Goal: Information Seeking & Learning: Learn about a topic

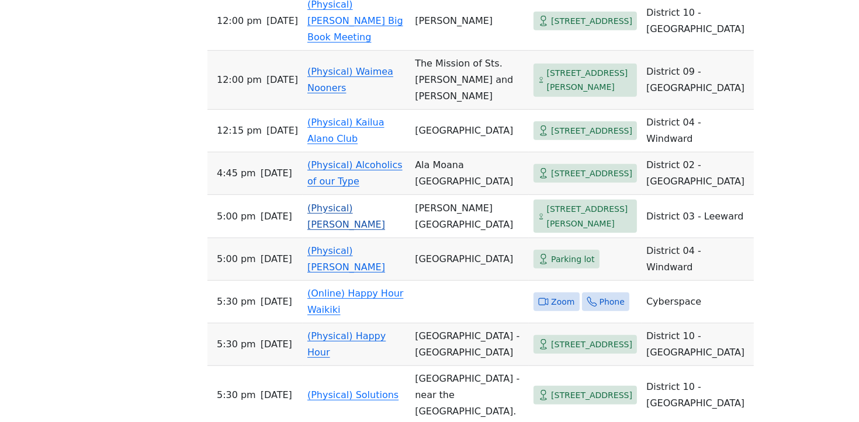
scroll to position [629, 0]
click at [352, 140] on link "(Physical) Kailua Alano Club" at bounding box center [345, 129] width 77 height 27
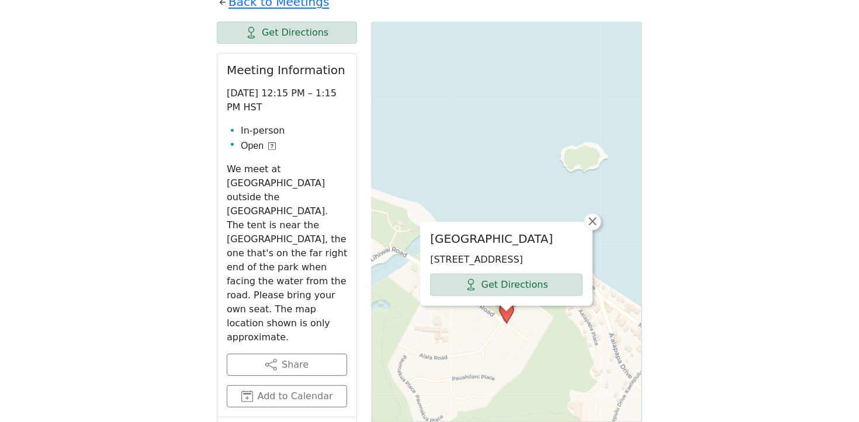
scroll to position [348, 0]
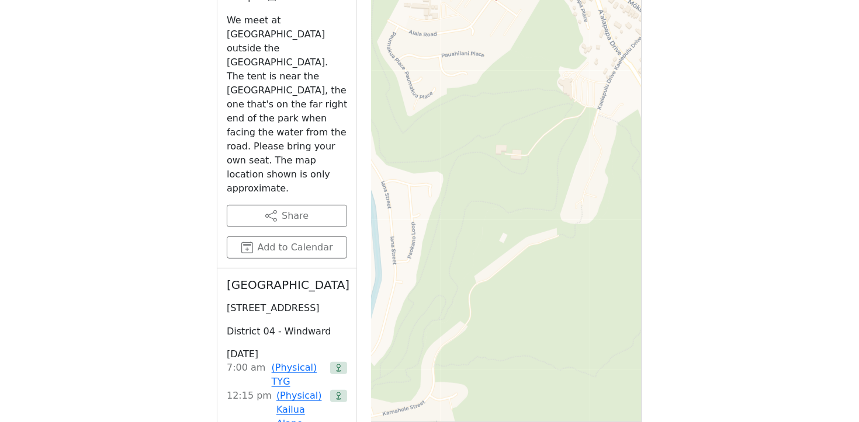
scroll to position [656, 0]
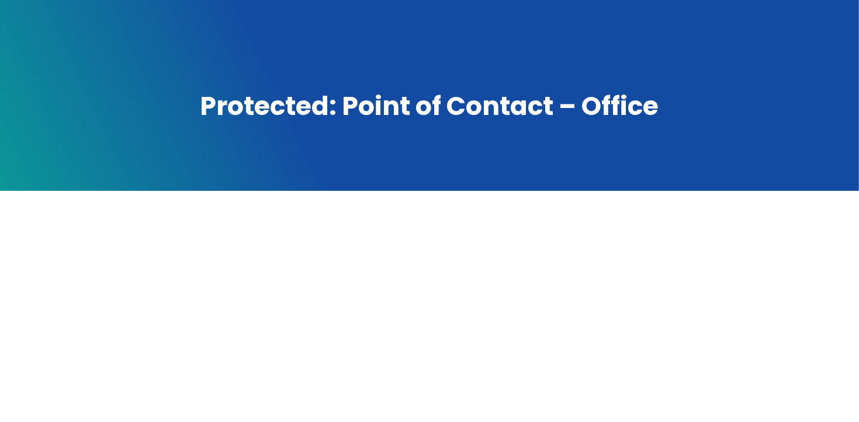
scroll to position [95, 0]
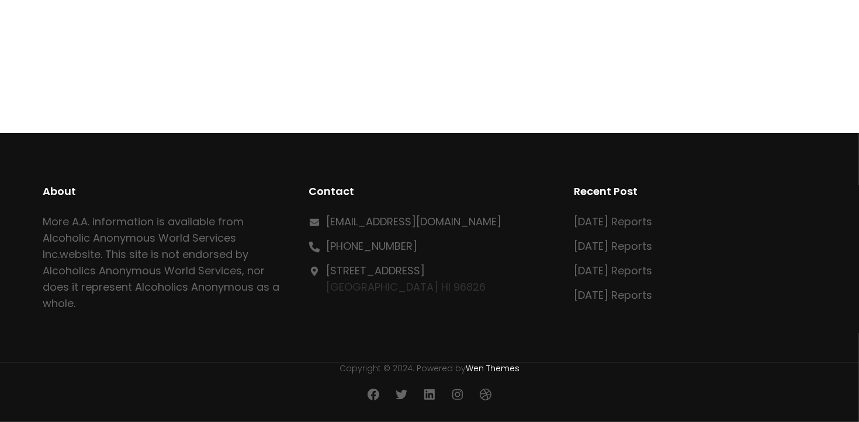
scroll to position [408, 0]
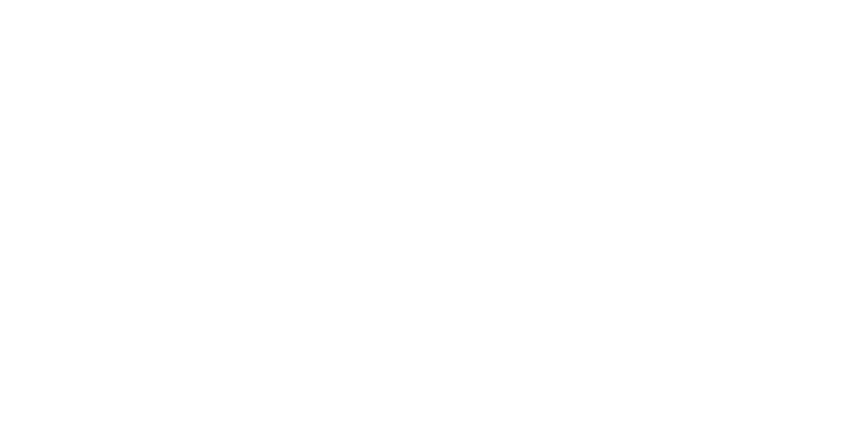
scroll to position [319, 0]
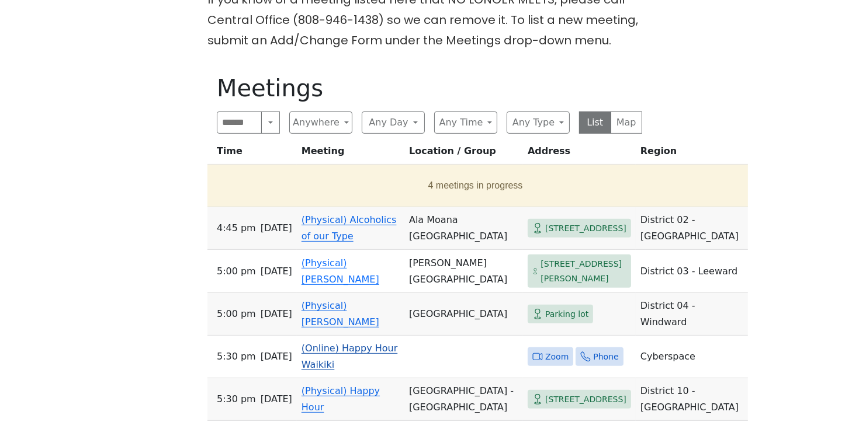
scroll to position [393, 0]
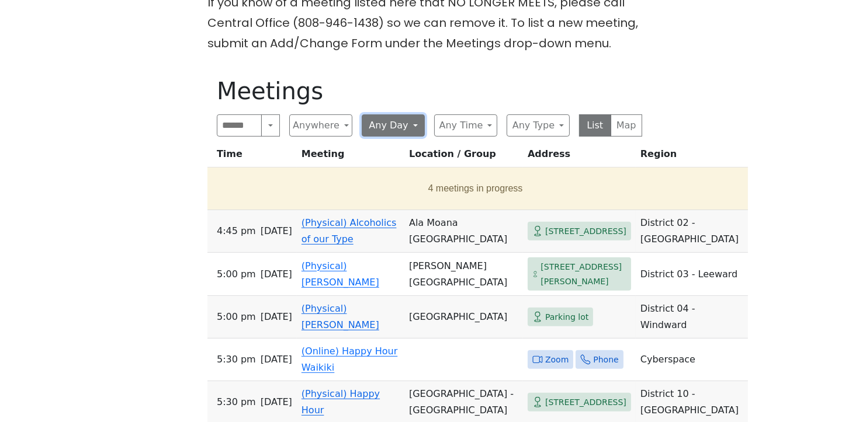
click at [417, 131] on button "Any Day" at bounding box center [393, 126] width 63 height 22
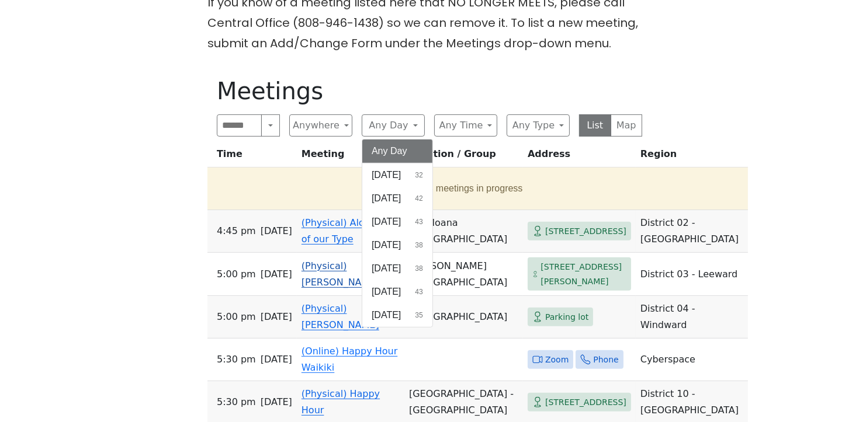
click at [405, 302] on button "Friday 43" at bounding box center [397, 291] width 70 height 23
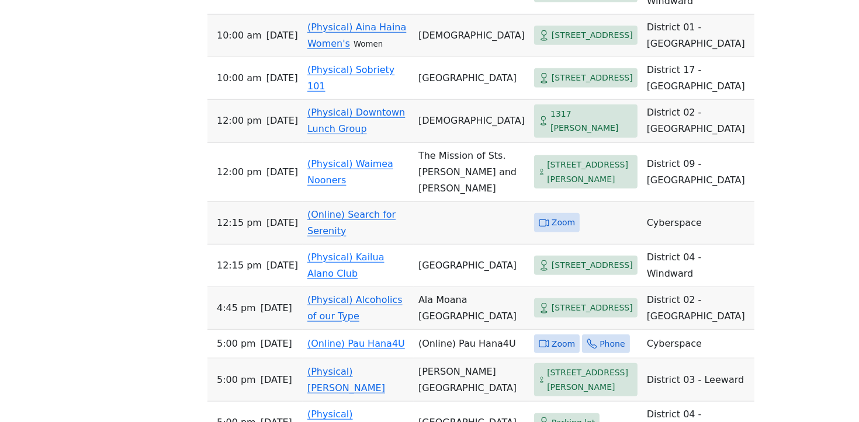
scroll to position [1001, 0]
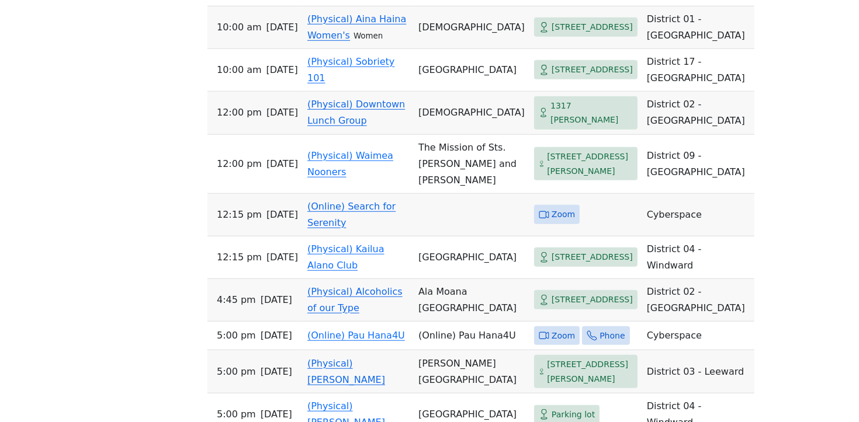
scroll to position [393, 0]
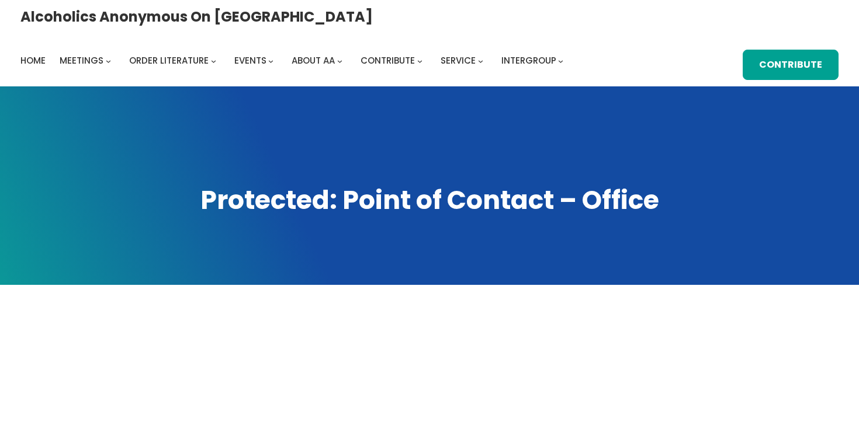
scroll to position [319, 0]
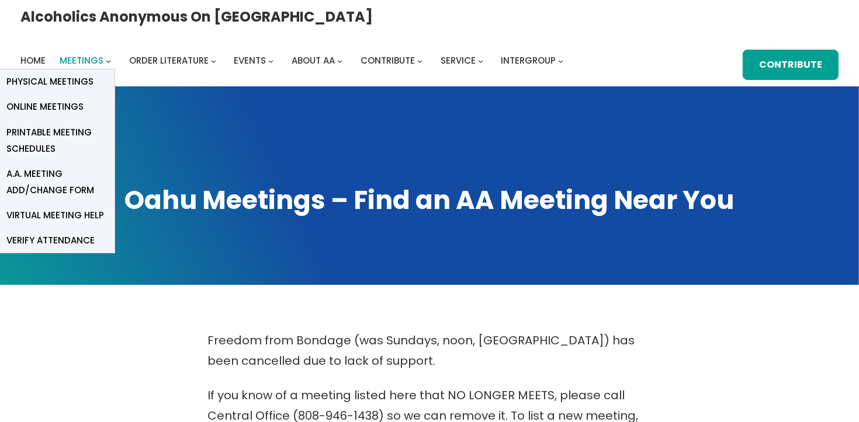
click at [103, 54] on span "Meetings" at bounding box center [82, 60] width 44 height 12
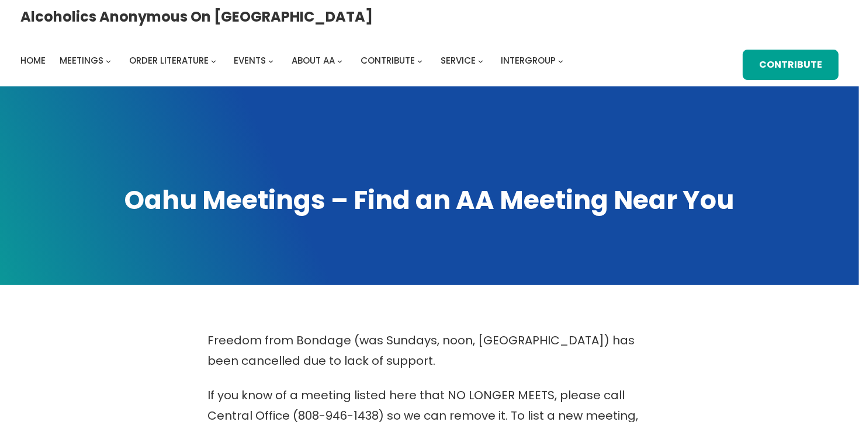
click at [167, 74] on span "Physical Meetings" at bounding box center [145, 90] width 44 height 33
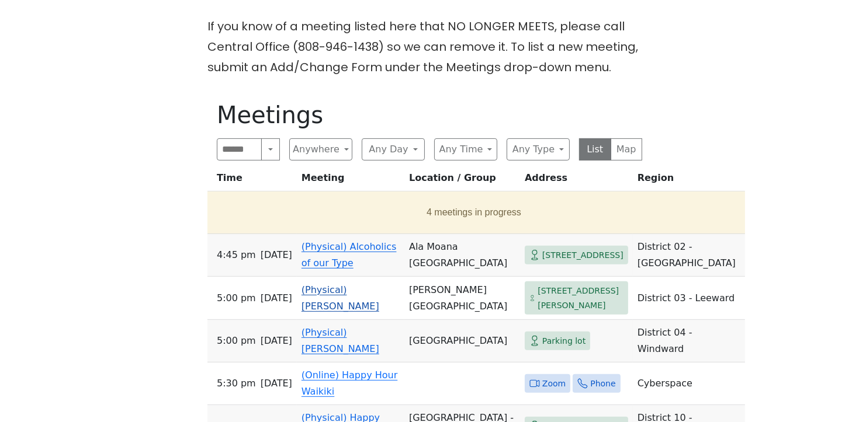
scroll to position [376, 0]
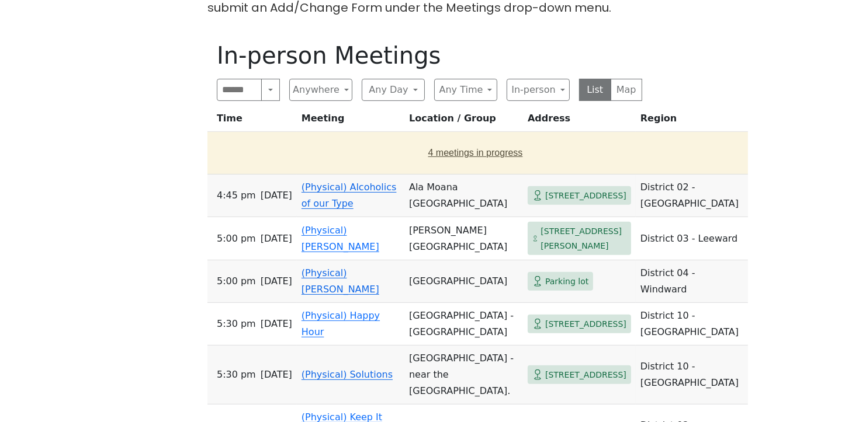
scroll to position [432, 0]
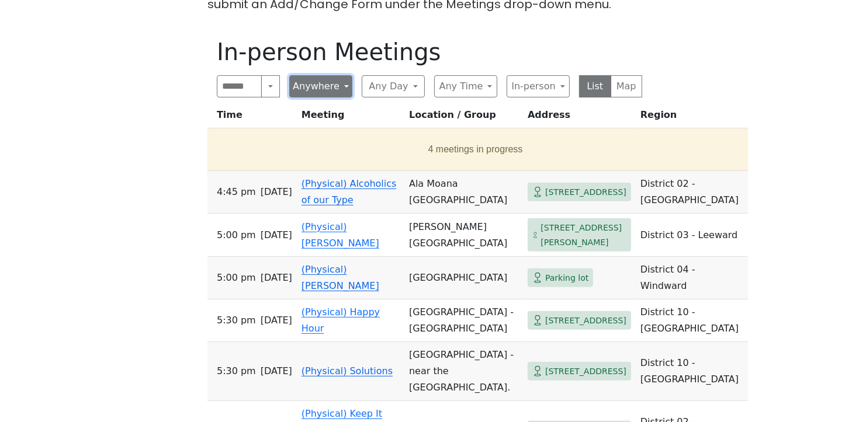
click at [345, 88] on button "Anywhere" at bounding box center [320, 86] width 63 height 22
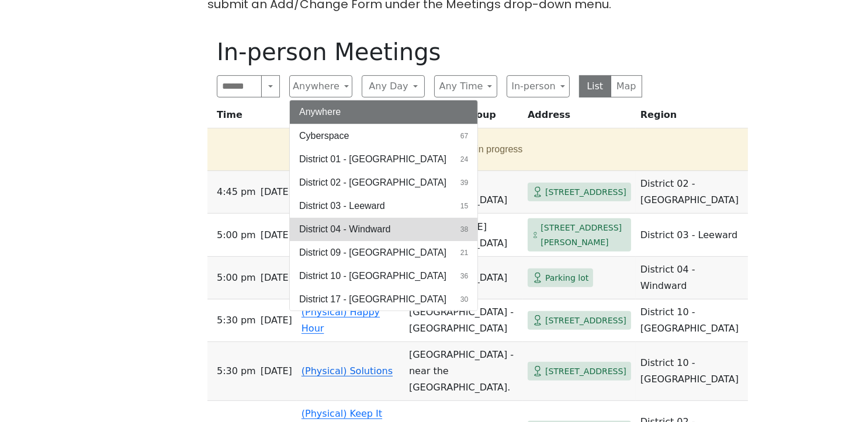
click at [362, 229] on span "District 04 - Windward" at bounding box center [344, 230] width 91 height 14
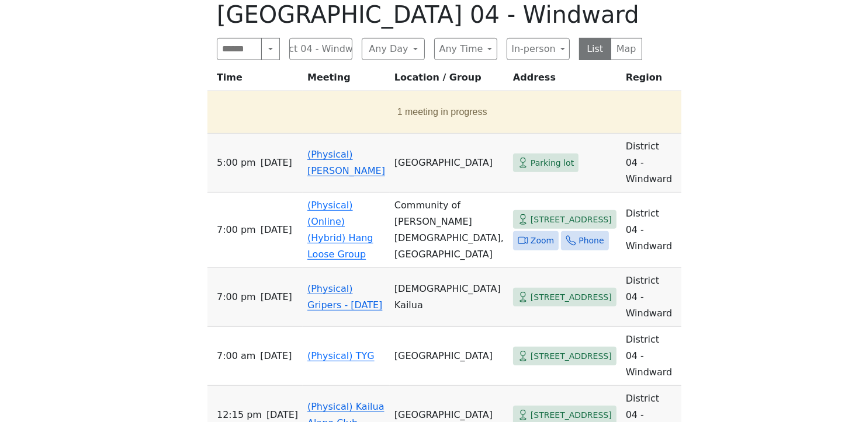
scroll to position [503, 0]
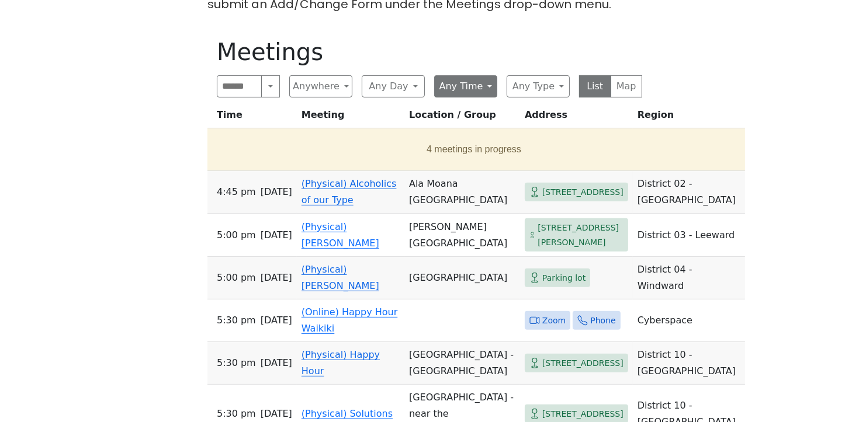
scroll to position [444, 0]
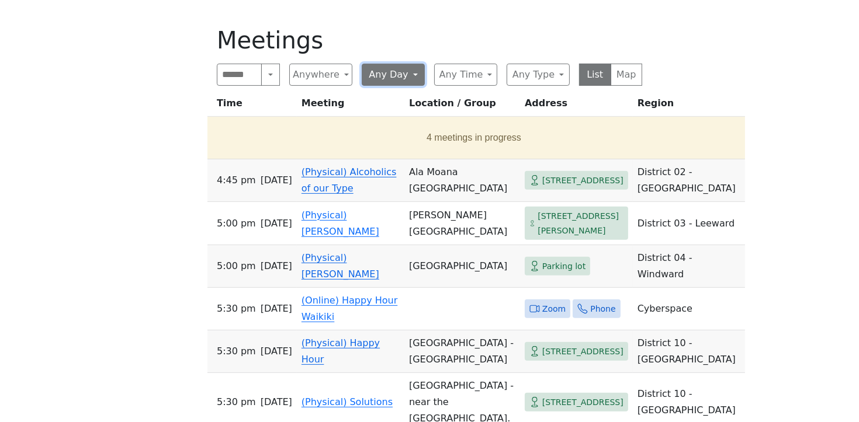
click at [413, 75] on button "Any Day" at bounding box center [393, 75] width 63 height 22
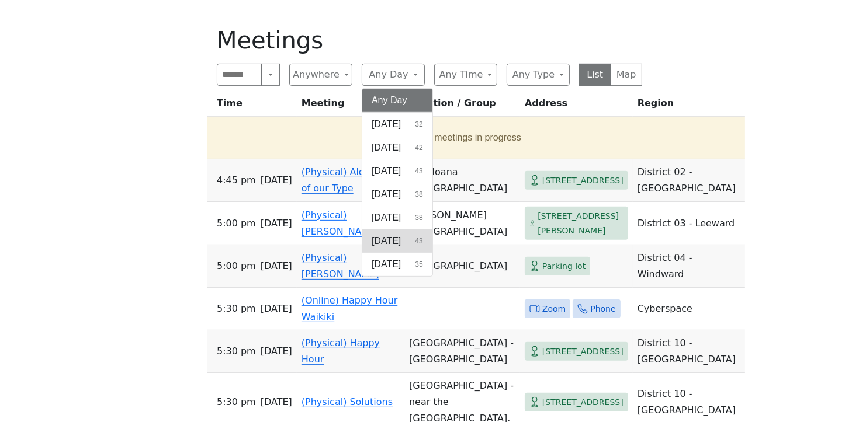
click at [432, 250] on button "Friday 43" at bounding box center [397, 241] width 70 height 23
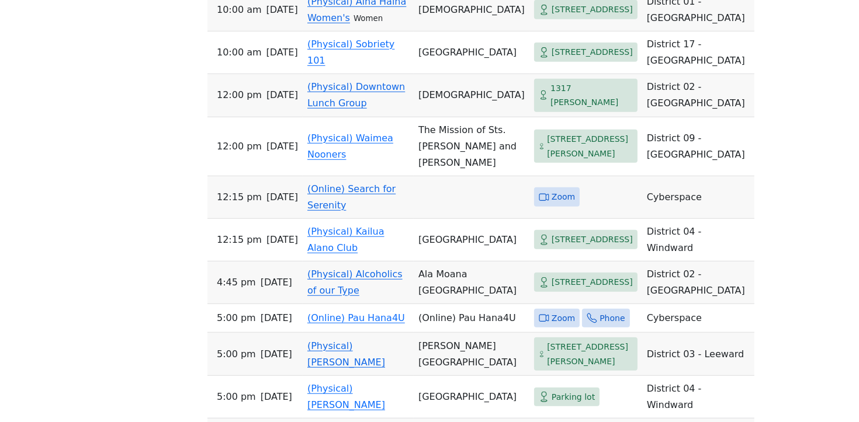
scroll to position [1042, 0]
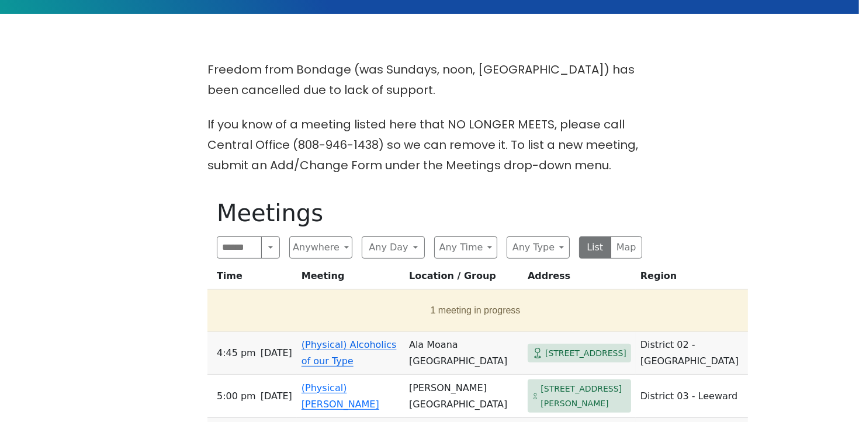
scroll to position [360, 0]
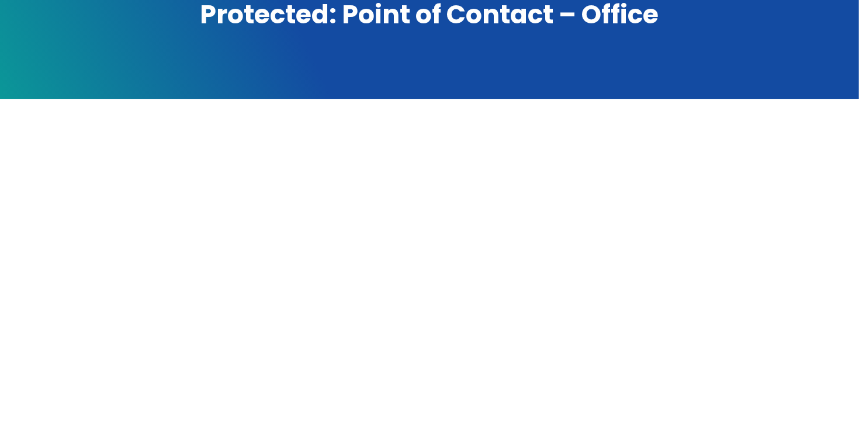
scroll to position [382, 0]
